Goal: Task Accomplishment & Management: Complete application form

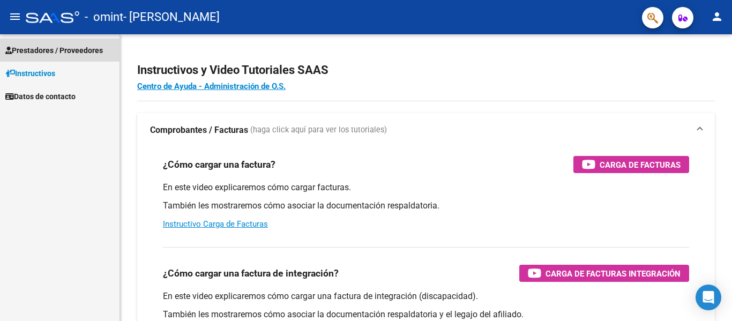
click at [49, 48] on span "Prestadores / Proveedores" at bounding box center [53, 50] width 97 height 12
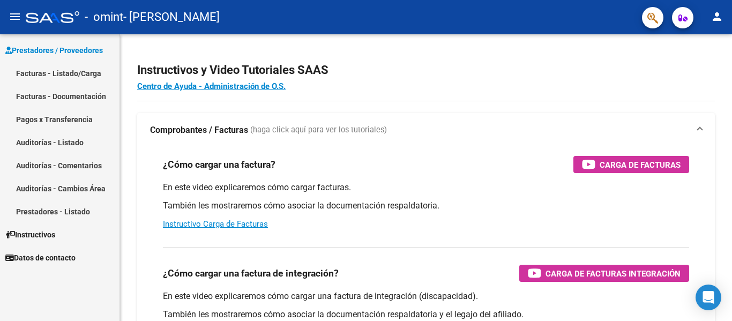
click at [63, 73] on link "Facturas - Listado/Carga" at bounding box center [59, 73] width 119 height 23
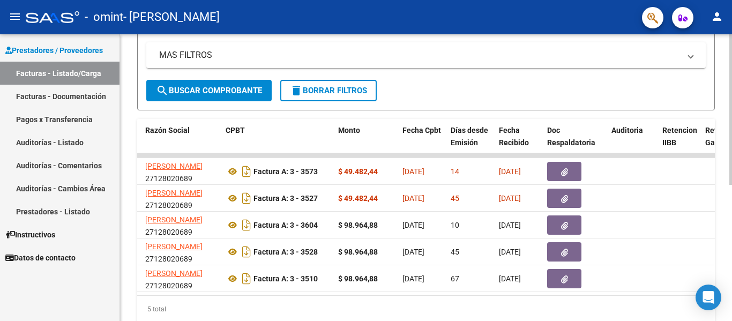
scroll to position [0, 295]
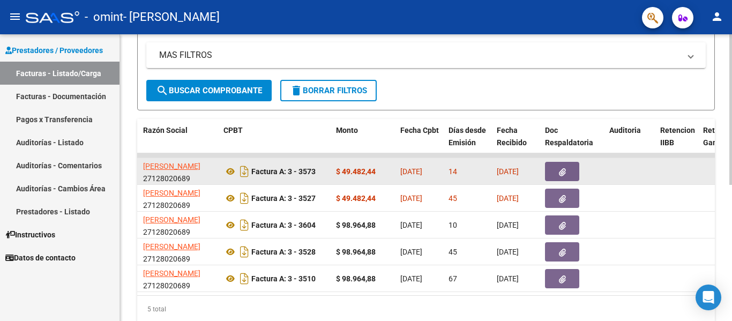
click at [567, 172] on button "button" at bounding box center [562, 171] width 34 height 19
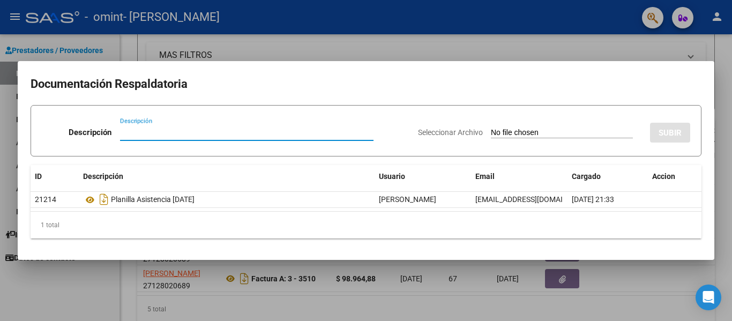
click at [93, 286] on div at bounding box center [366, 160] width 732 height 321
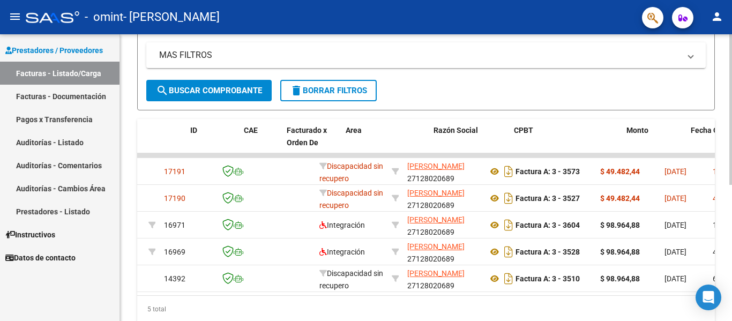
scroll to position [0, 0]
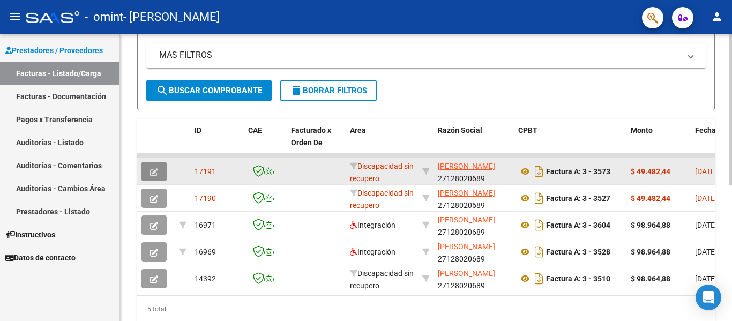
click at [153, 175] on icon "button" at bounding box center [154, 172] width 8 height 8
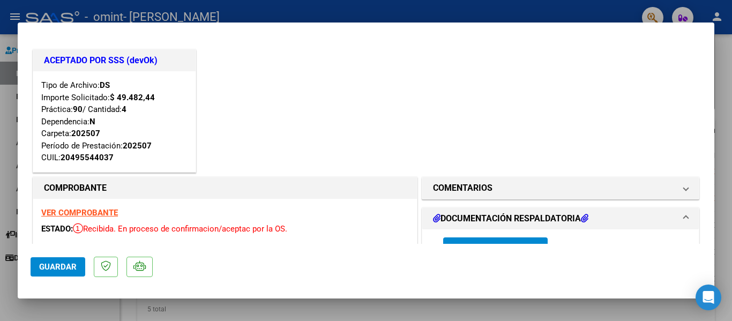
click at [3, 106] on div at bounding box center [366, 160] width 732 height 321
type input "$ 0,00"
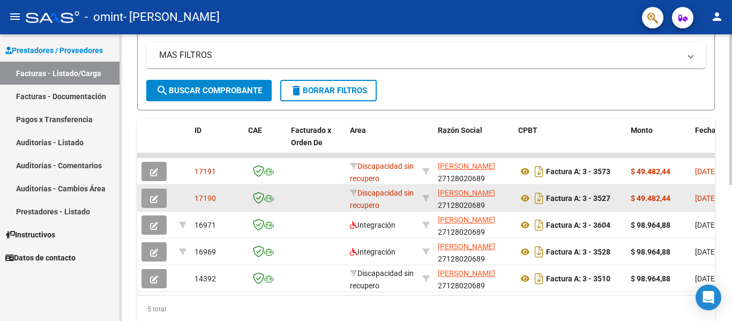
click at [159, 200] on button "button" at bounding box center [153, 198] width 25 height 19
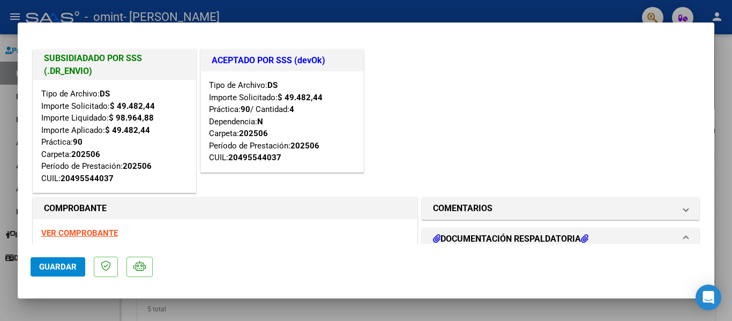
click at [14, 159] on div at bounding box center [366, 160] width 732 height 321
type input "$ 0,00"
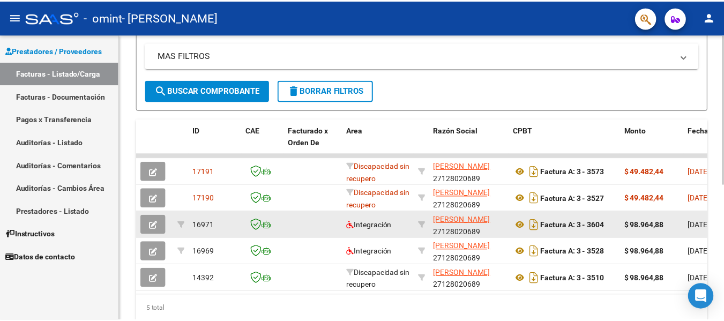
scroll to position [259, 0]
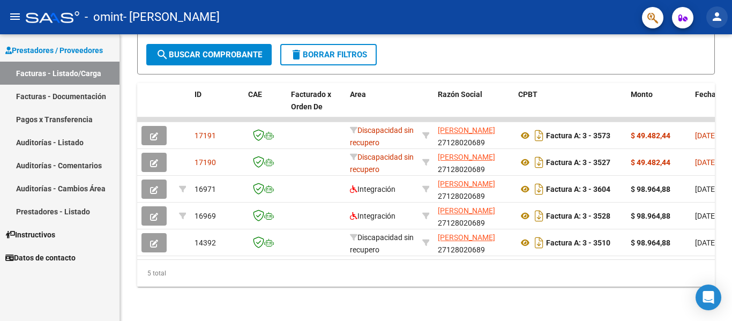
click at [715, 16] on mat-icon "person" at bounding box center [716, 16] width 13 height 13
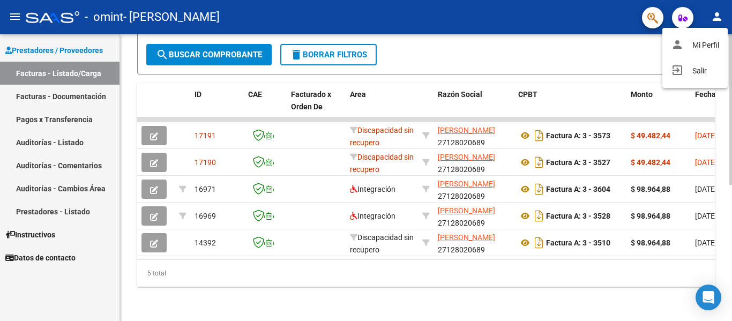
drag, startPoint x: 595, startPoint y: 57, endPoint x: 616, endPoint y: 44, distance: 24.3
click at [596, 57] on div at bounding box center [366, 160] width 732 height 321
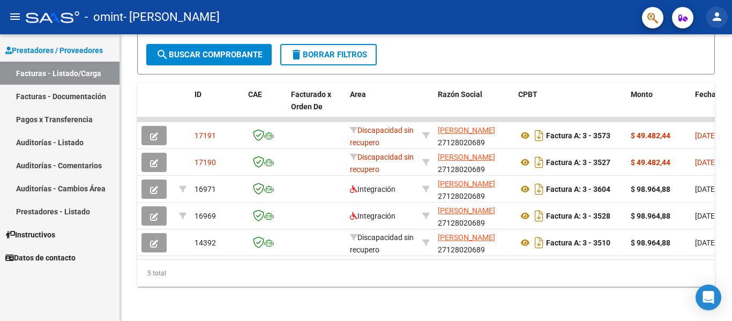
click at [717, 14] on mat-icon "person" at bounding box center [716, 16] width 13 height 13
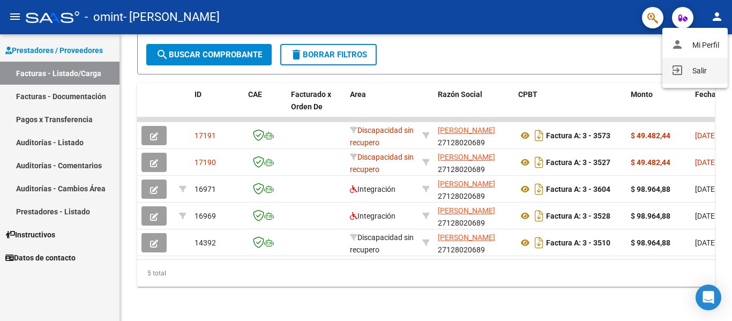
click at [698, 70] on button "exit_to_app Salir" at bounding box center [694, 71] width 65 height 26
